Goal: Entertainment & Leisure: Browse casually

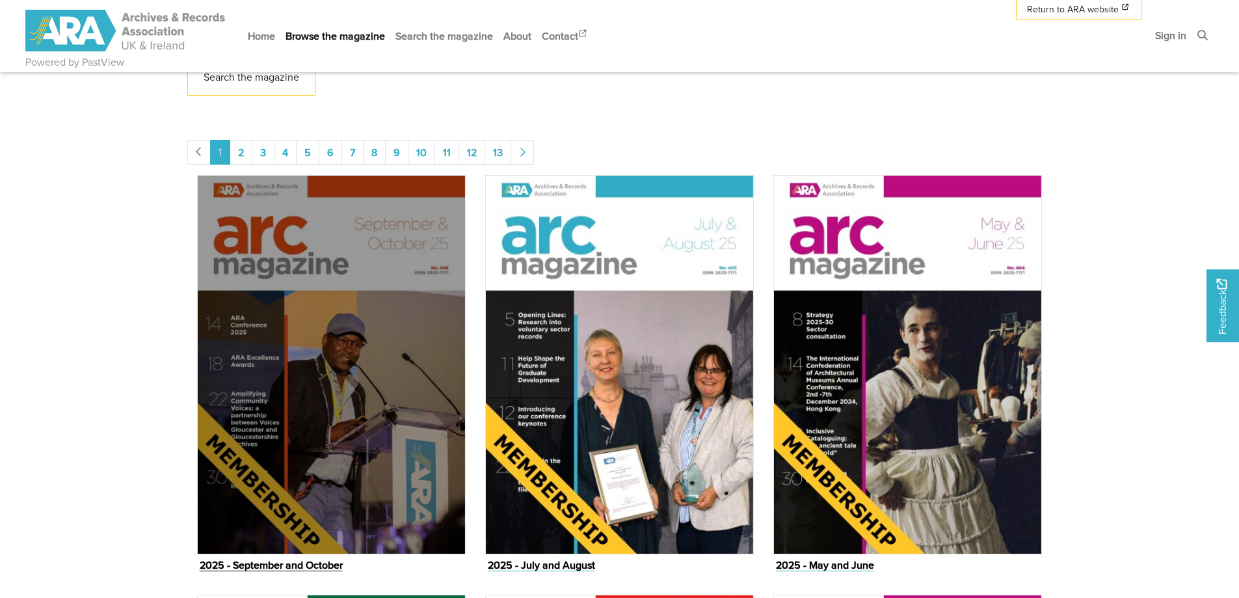
scroll to position [715, 0]
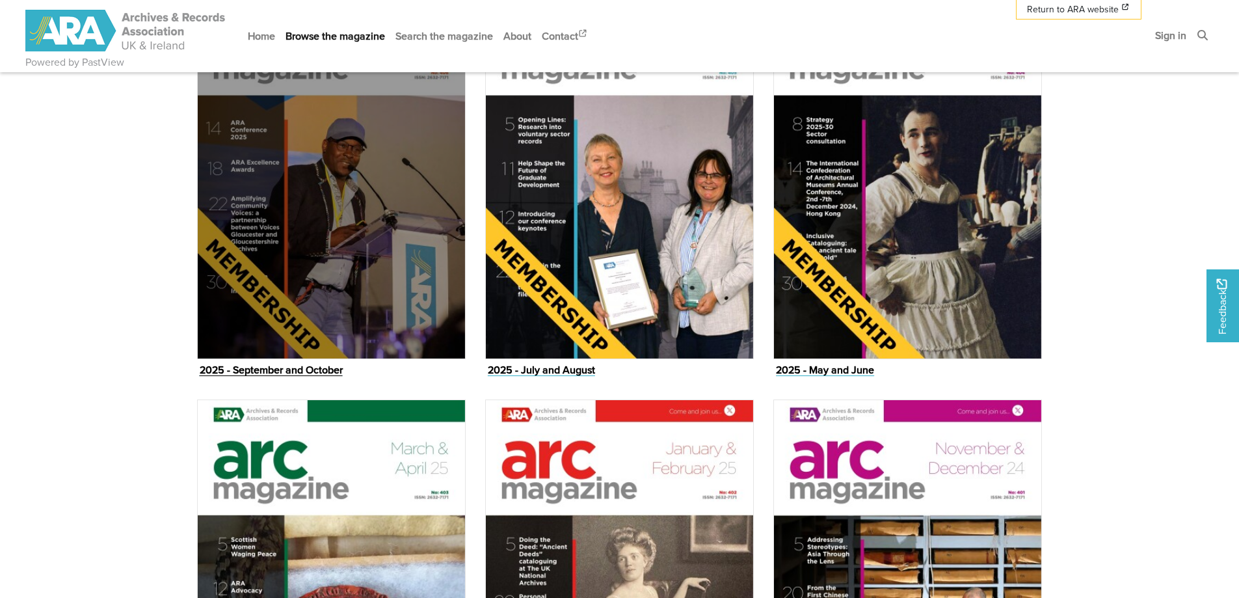
click at [377, 307] on img "Issue" at bounding box center [331, 169] width 269 height 379
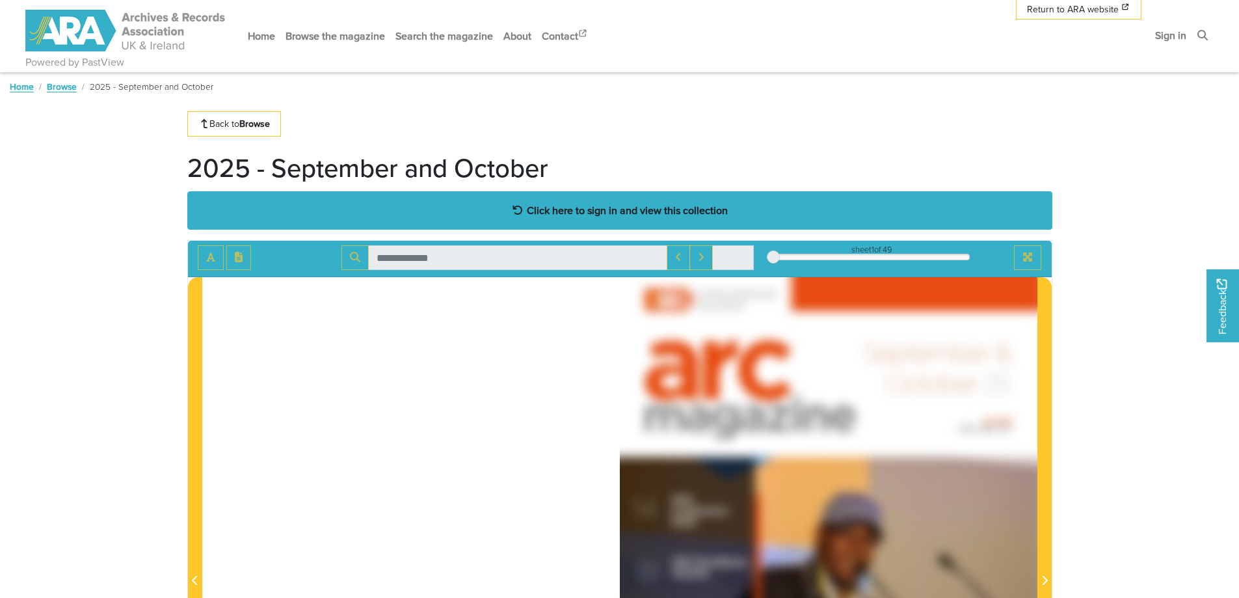
click at [647, 217] on strong "Click here to sign in and view this collection" at bounding box center [627, 210] width 201 height 14
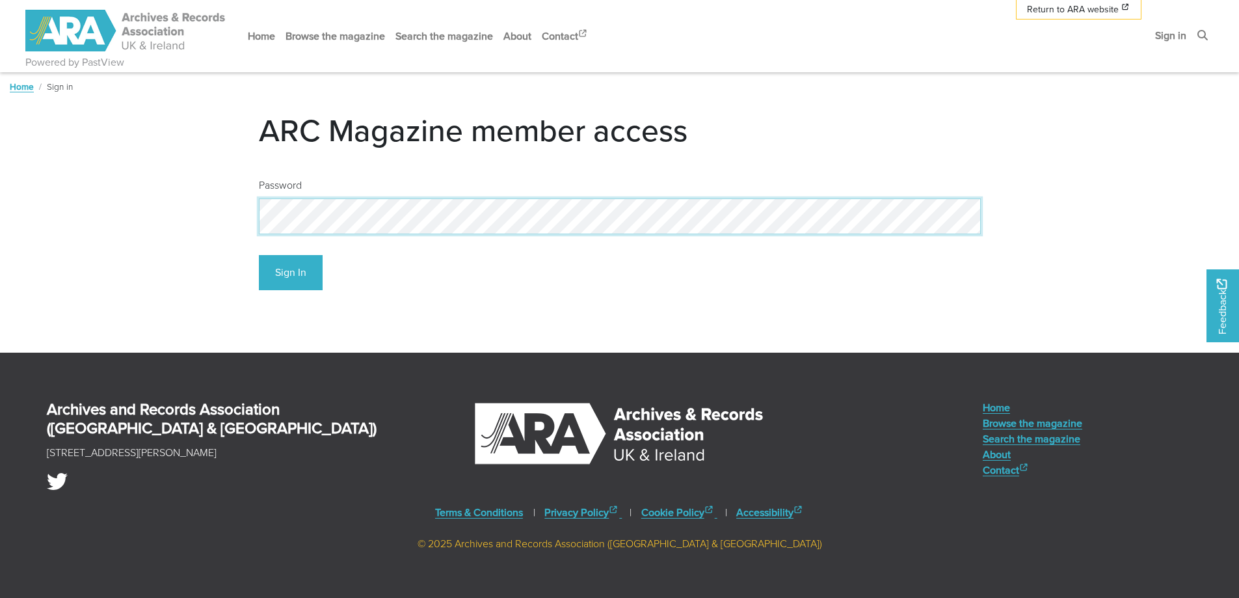
click at [259, 255] on button "Sign In" at bounding box center [291, 273] width 64 height 36
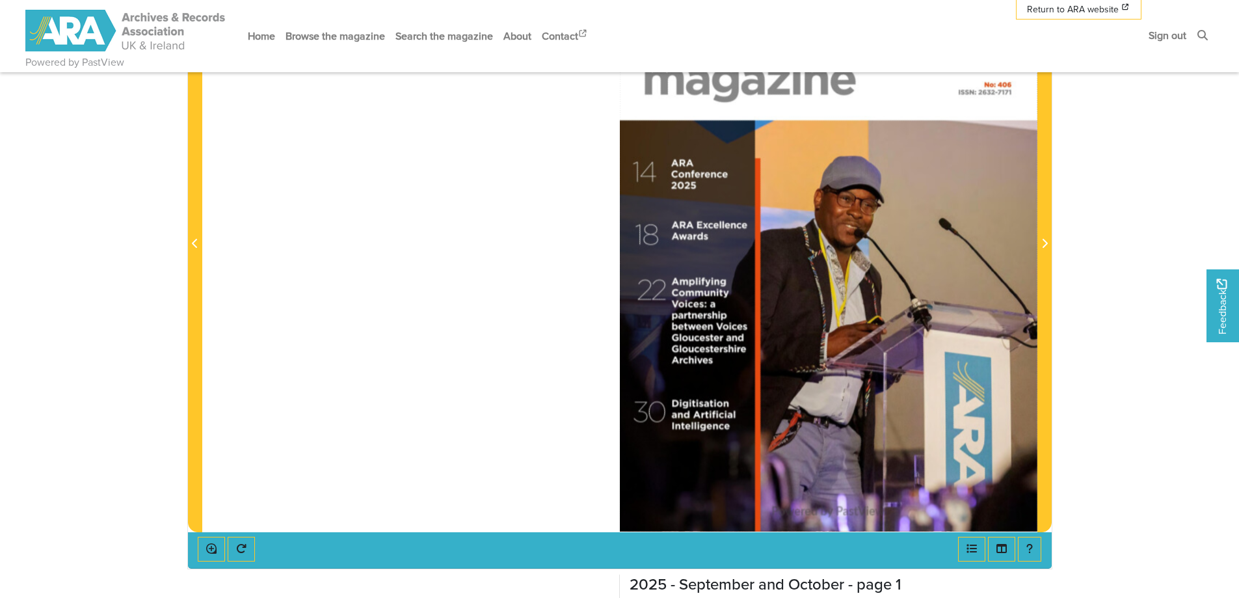
scroll to position [130, 0]
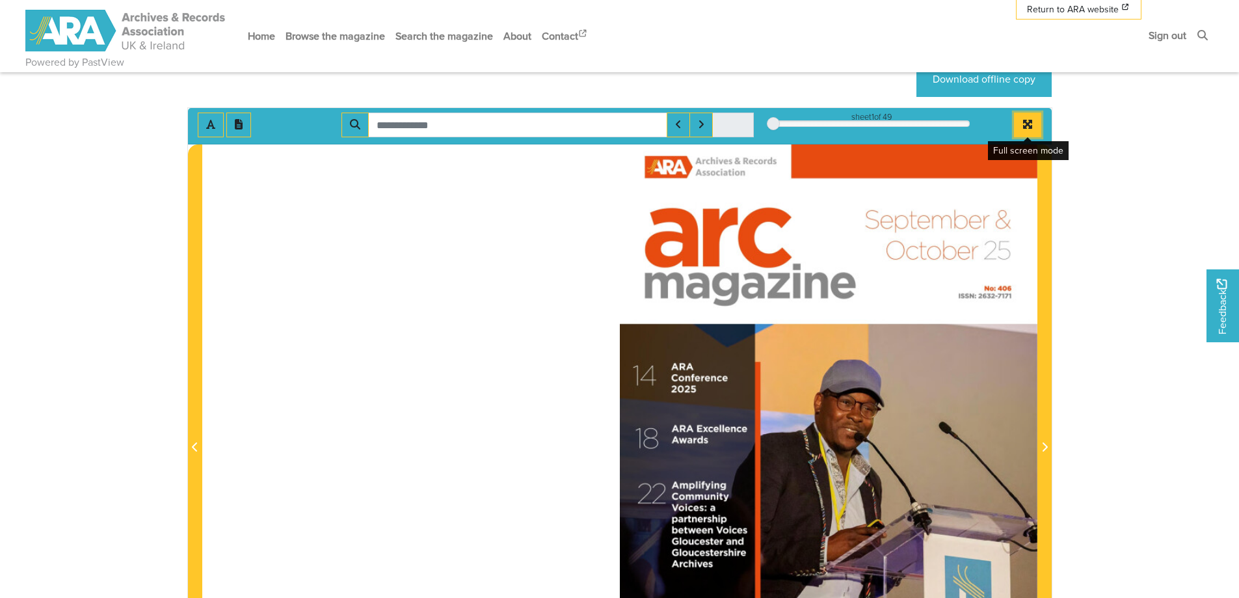
click at [1029, 125] on icon "Full screen mode" at bounding box center [1027, 124] width 9 height 9
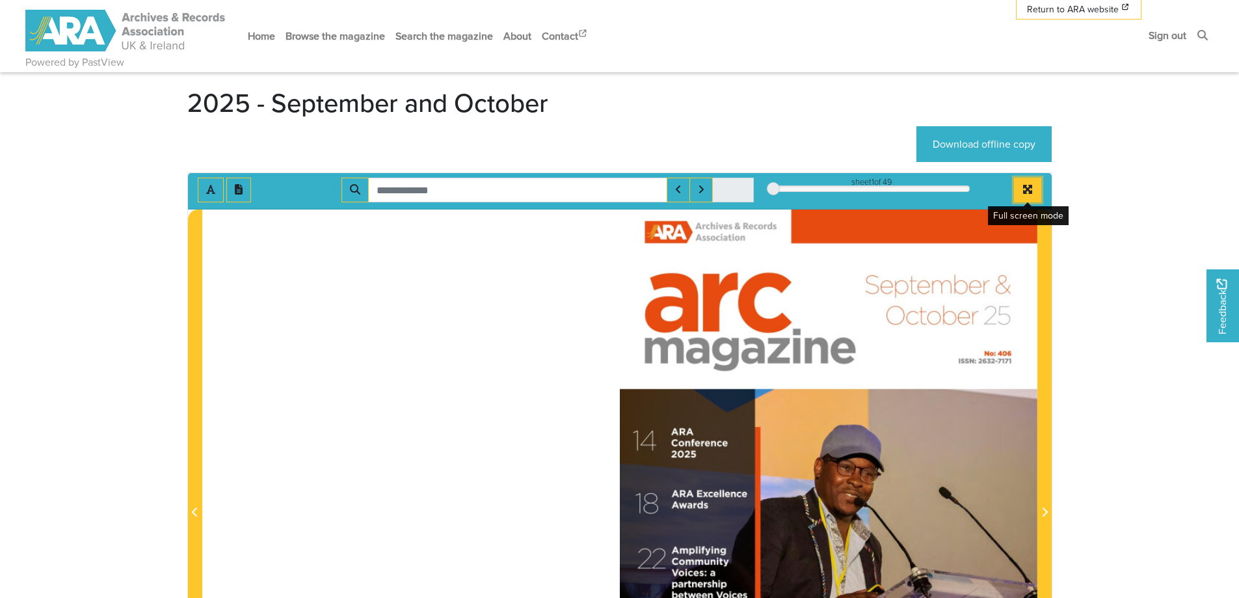
click at [1020, 193] on button "Full screen mode" at bounding box center [1027, 190] width 27 height 25
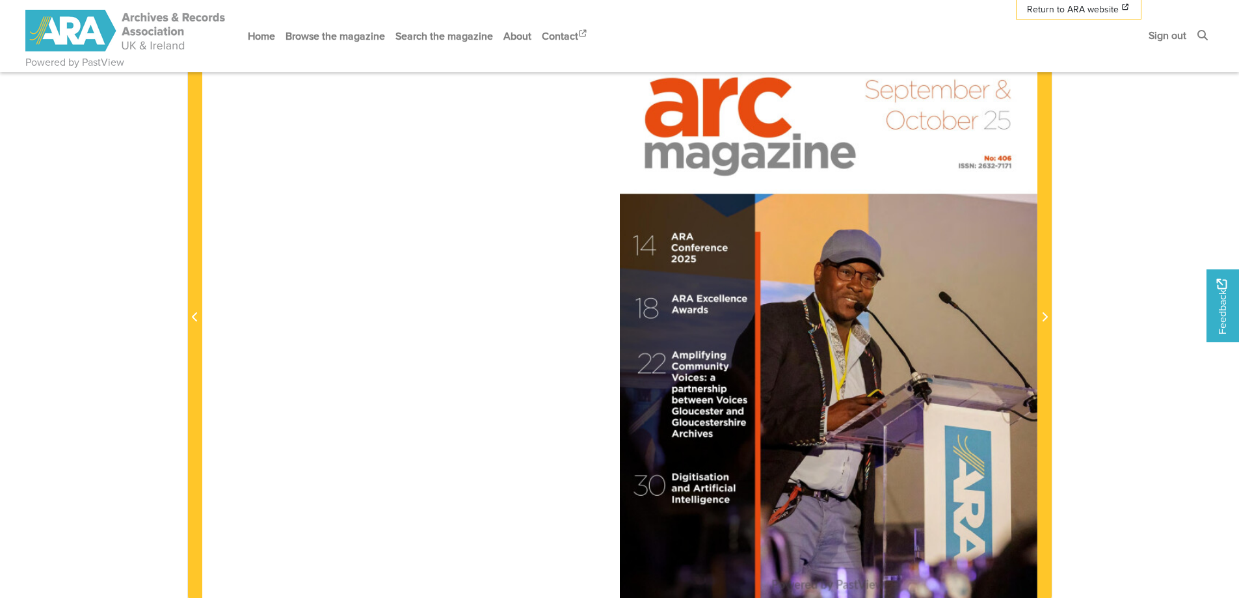
scroll to position [130, 0]
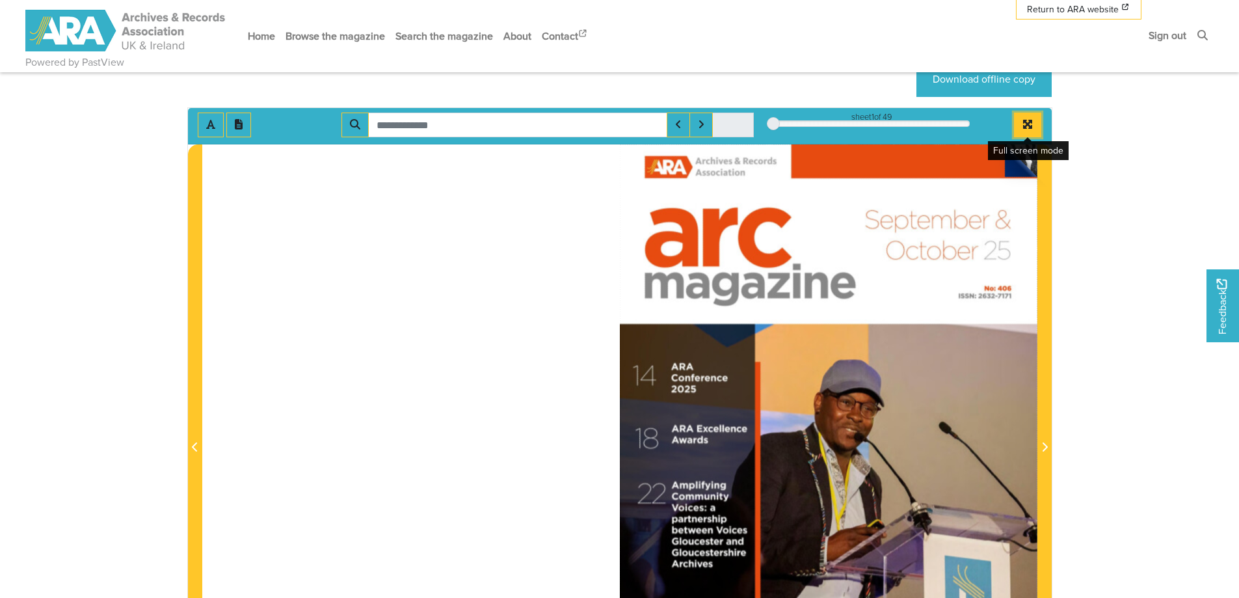
click at [1027, 123] on icon "Full screen mode" at bounding box center [1027, 124] width 9 height 9
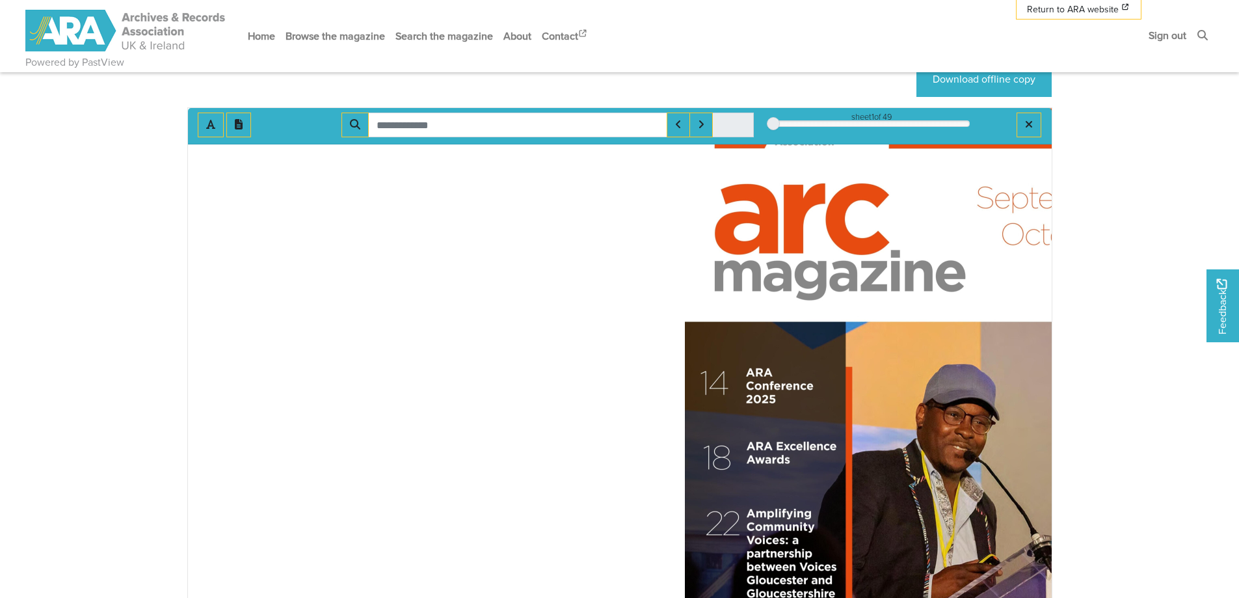
scroll to position [0, 0]
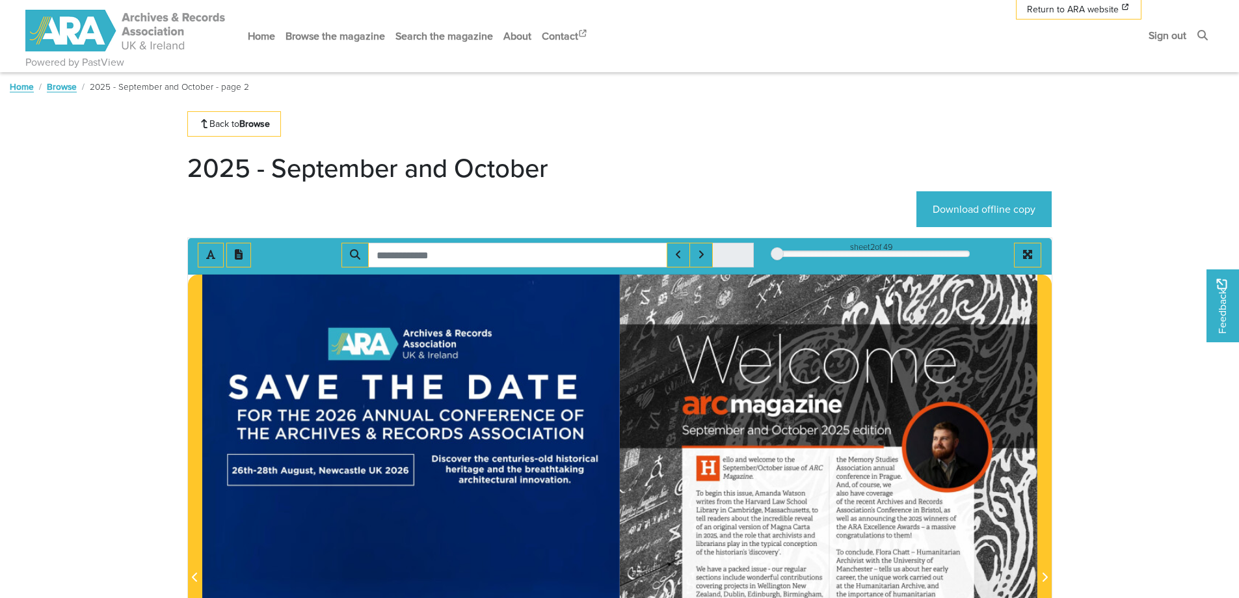
click at [846, 122] on div "Back to Browse" at bounding box center [619, 123] width 865 height 25
click at [1033, 258] on button "Full screen mode" at bounding box center [1027, 255] width 27 height 25
